Goal: Task Accomplishment & Management: Manage account settings

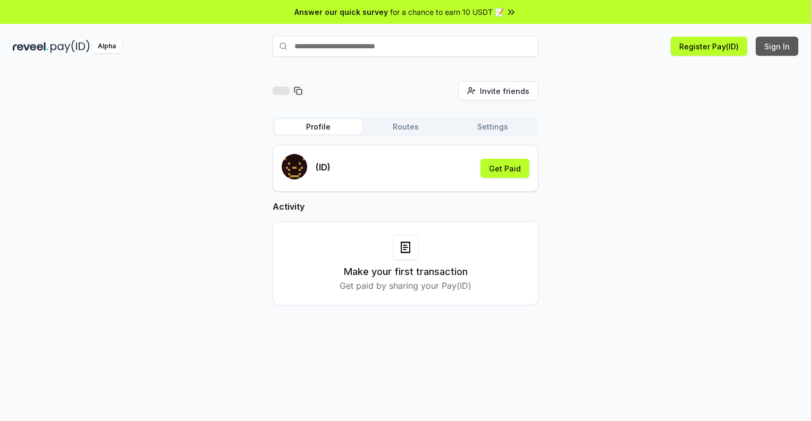
click at [777, 46] on button "Sign In" at bounding box center [777, 46] width 43 height 19
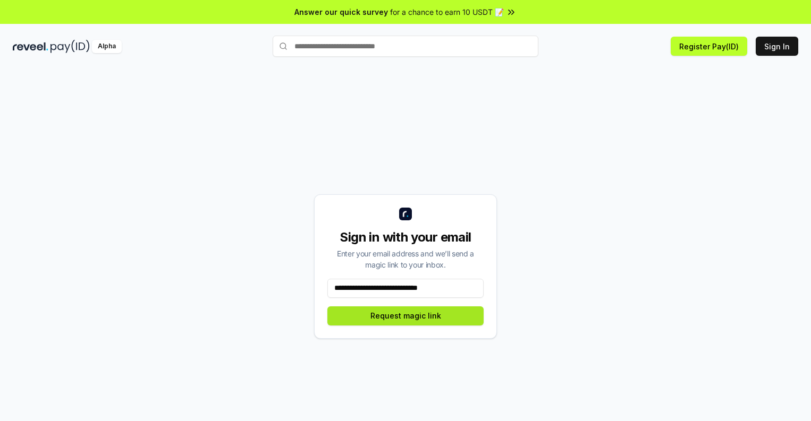
type input "**********"
click at [405, 316] on button "Request magic link" at bounding box center [405, 316] width 156 height 19
